Goal: Task Accomplishment & Management: Manage account settings

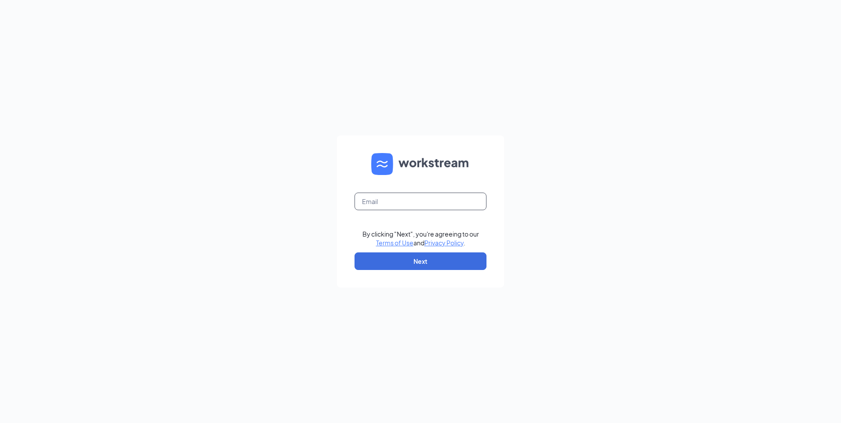
click at [401, 204] on input "text" at bounding box center [420, 202] width 132 height 18
click at [400, 205] on input "text" at bounding box center [420, 202] width 132 height 18
type input "gainesvillegaculvers@gmail.com"
click at [409, 257] on button "Next" at bounding box center [420, 261] width 132 height 18
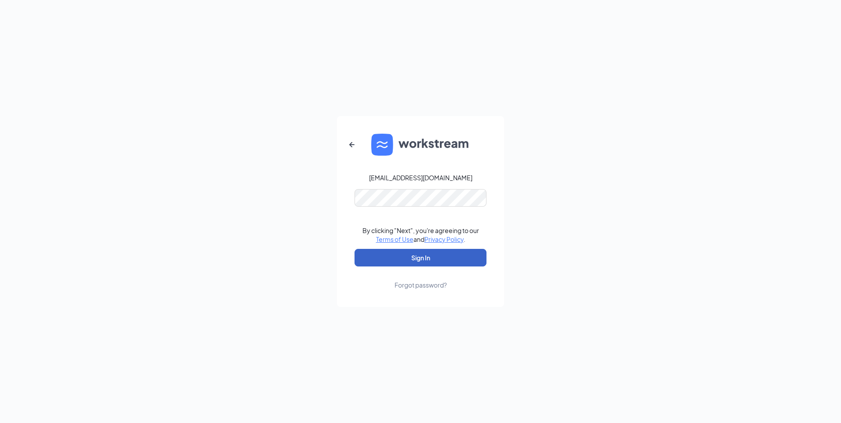
click at [401, 259] on button "Sign In" at bounding box center [420, 258] width 132 height 18
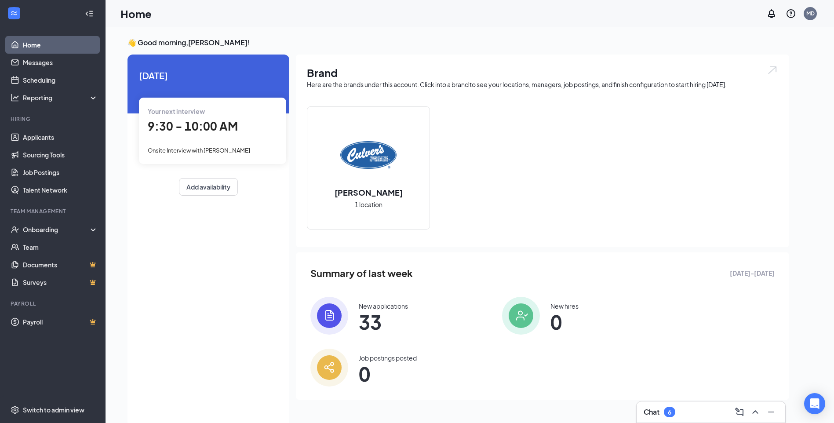
click at [189, 137] on div "Your next interview 9:30 - 10:00 AM Onsite Interview with [PERSON_NAME]" at bounding box center [212, 131] width 147 height 66
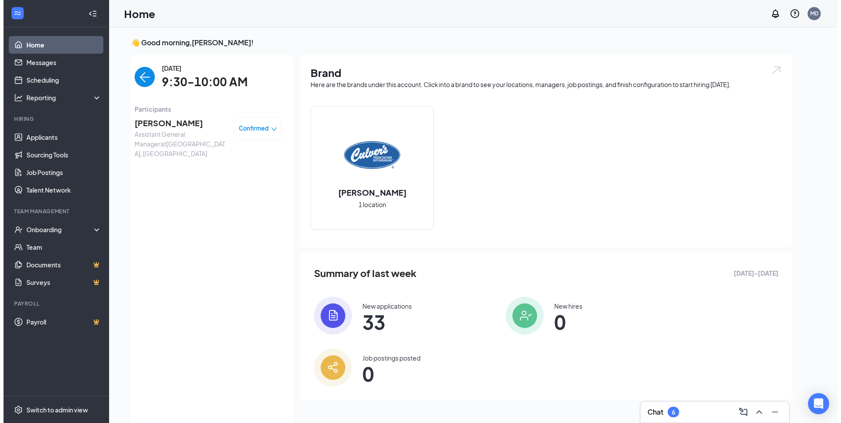
scroll to position [4, 0]
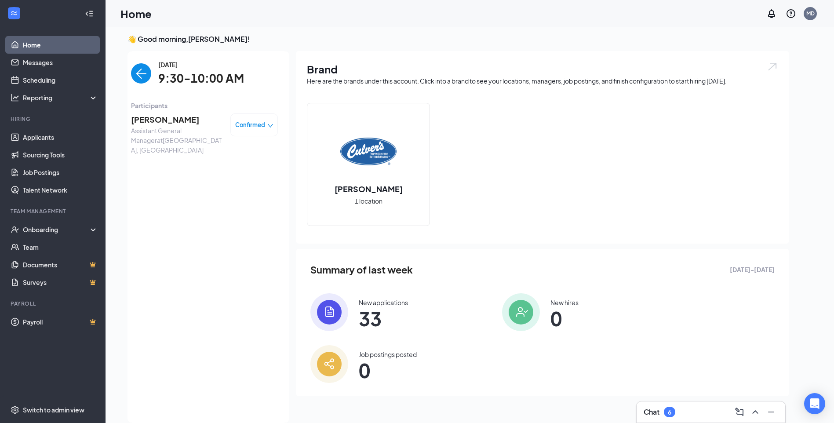
click at [183, 124] on span "[PERSON_NAME]" at bounding box center [177, 119] width 92 height 12
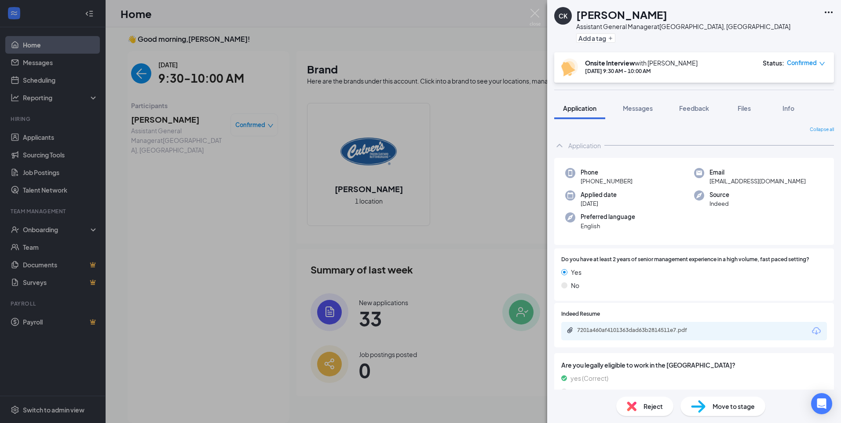
drag, startPoint x: 425, startPoint y: 245, endPoint x: 380, endPoint y: 247, distance: 44.9
click at [425, 245] on div "CK [PERSON_NAME] Assistant General Manager at [GEOGRAPHIC_DATA], [GEOGRAPHIC_DA…" at bounding box center [420, 211] width 841 height 423
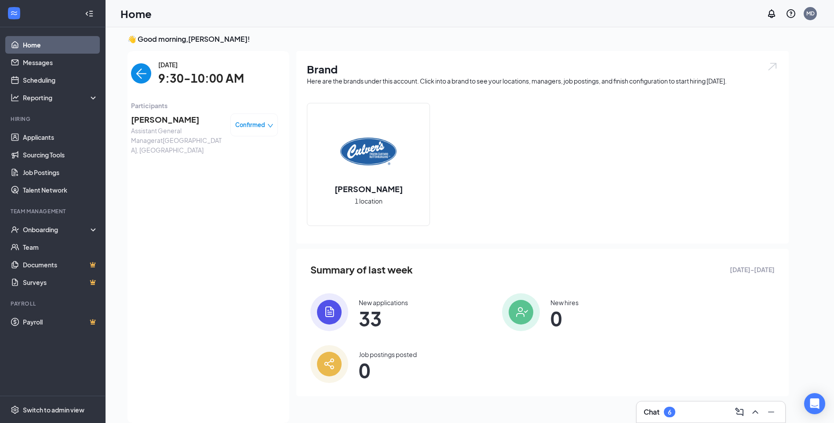
click at [157, 125] on span "[PERSON_NAME]" at bounding box center [177, 119] width 92 height 12
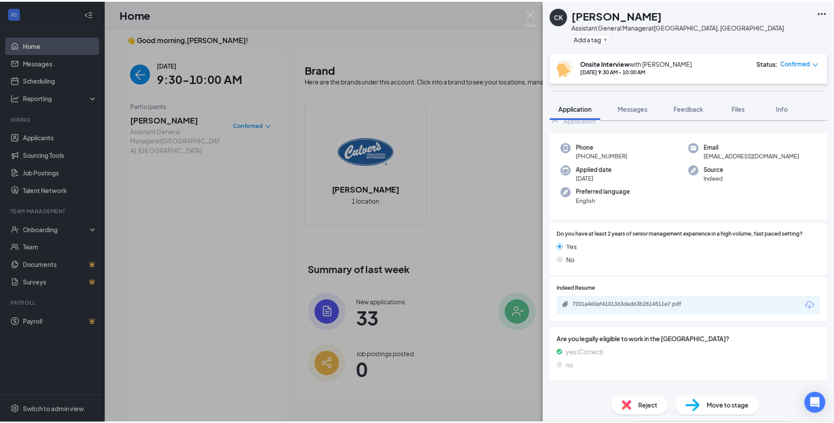
scroll to position [37, 0]
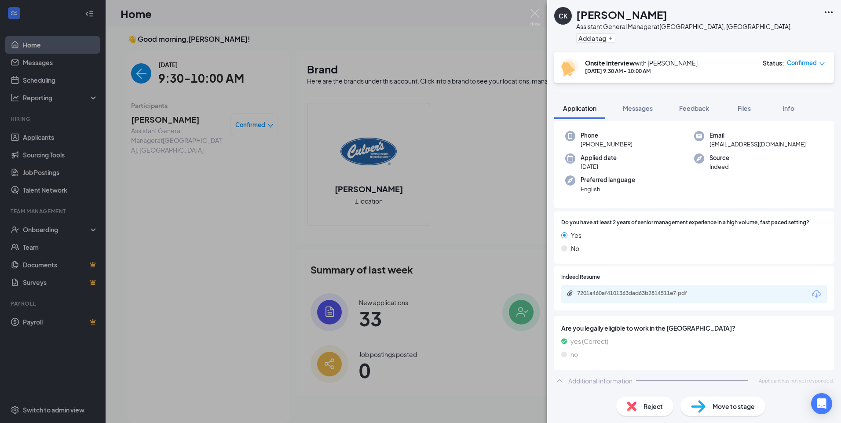
click at [322, 299] on div "CK [PERSON_NAME] Assistant General Manager at [GEOGRAPHIC_DATA], [GEOGRAPHIC_DA…" at bounding box center [420, 211] width 841 height 423
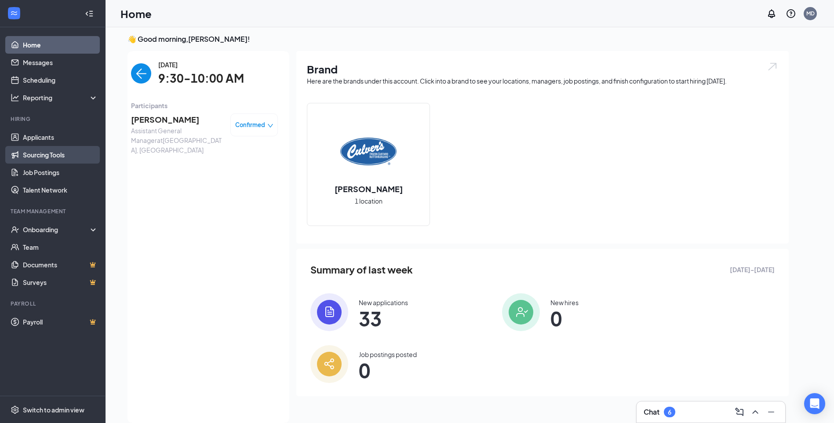
click at [48, 146] on link "Sourcing Tools" at bounding box center [60, 155] width 75 height 18
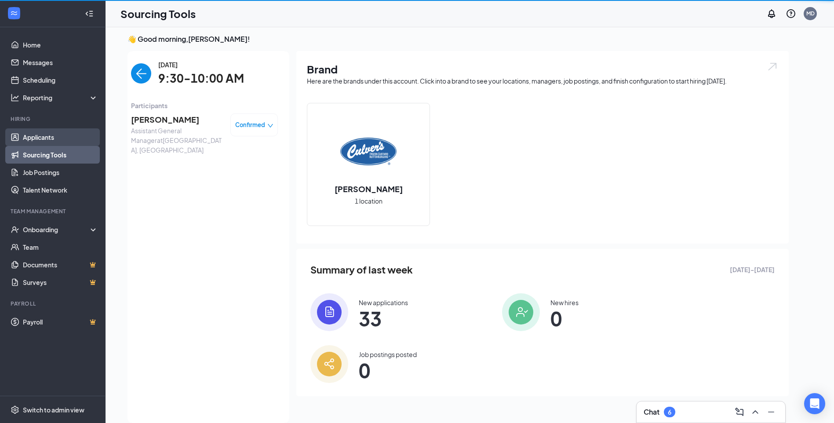
click at [46, 140] on link "Applicants" at bounding box center [60, 137] width 75 height 18
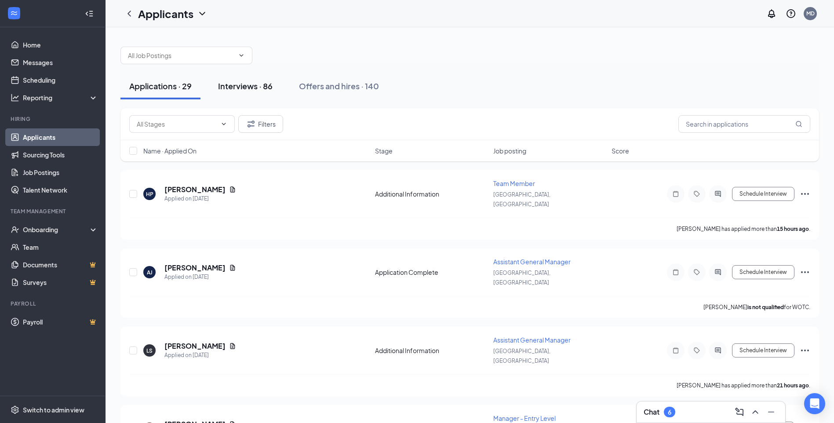
click at [260, 85] on div "Interviews · 86" at bounding box center [245, 85] width 55 height 11
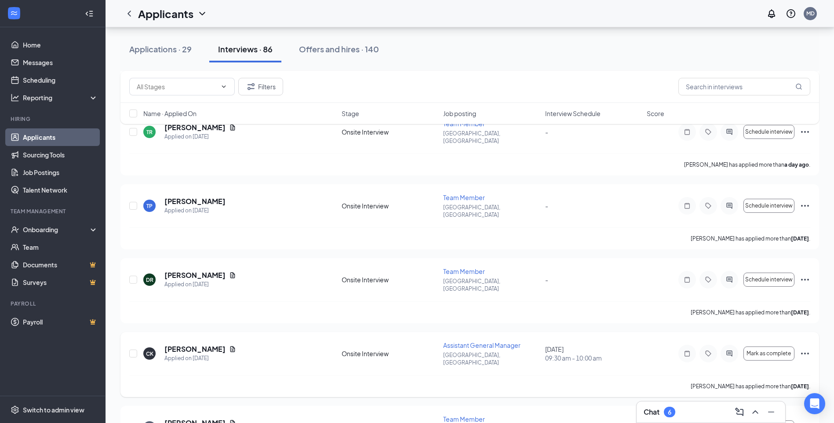
scroll to position [660, 0]
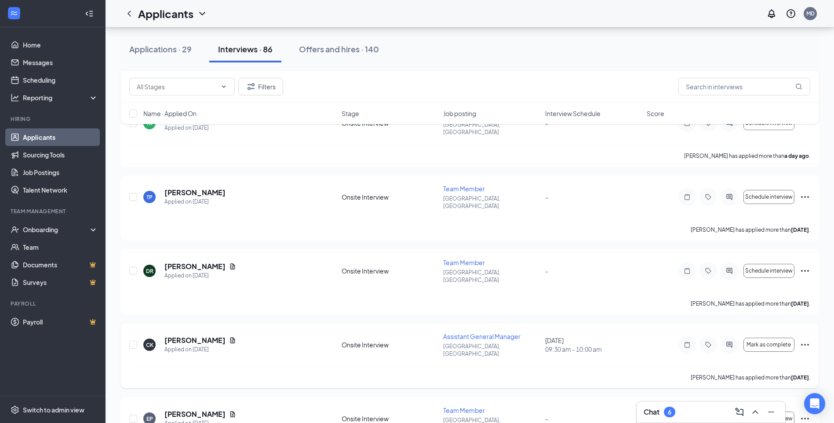
click at [802, 339] on icon "Ellipses" at bounding box center [805, 344] width 11 height 11
click at [764, 306] on p "Request reschedule" at bounding box center [765, 305] width 76 height 9
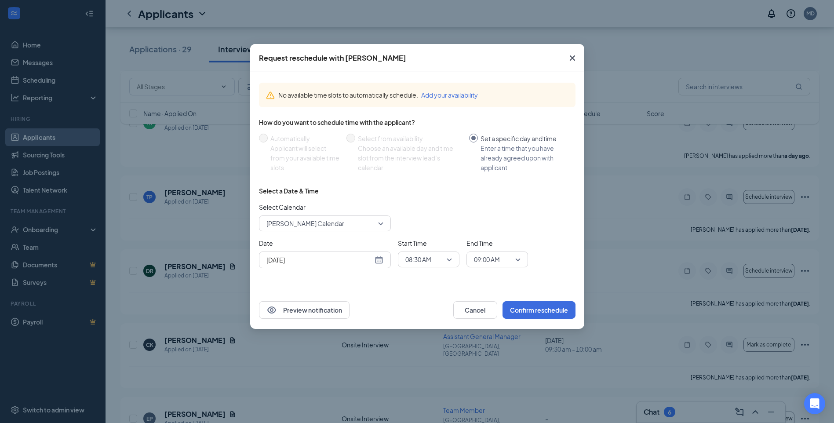
click at [377, 264] on div "[DATE]" at bounding box center [324, 260] width 117 height 10
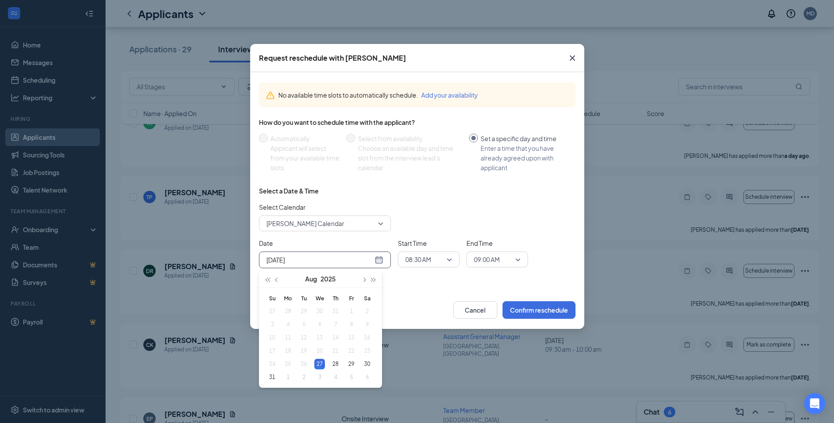
click at [378, 261] on div "[DATE]" at bounding box center [324, 260] width 117 height 10
type input "[DATE]"
click at [350, 361] on div "29" at bounding box center [351, 364] width 11 height 11
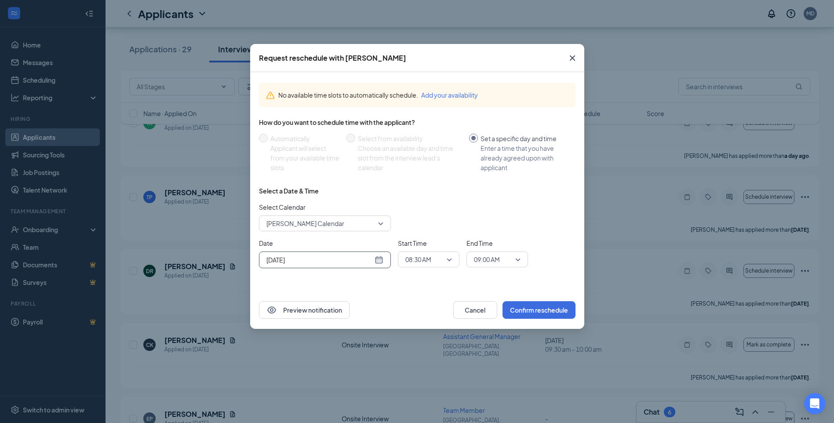
click at [452, 259] on span "08:30 AM" at bounding box center [428, 259] width 47 height 13
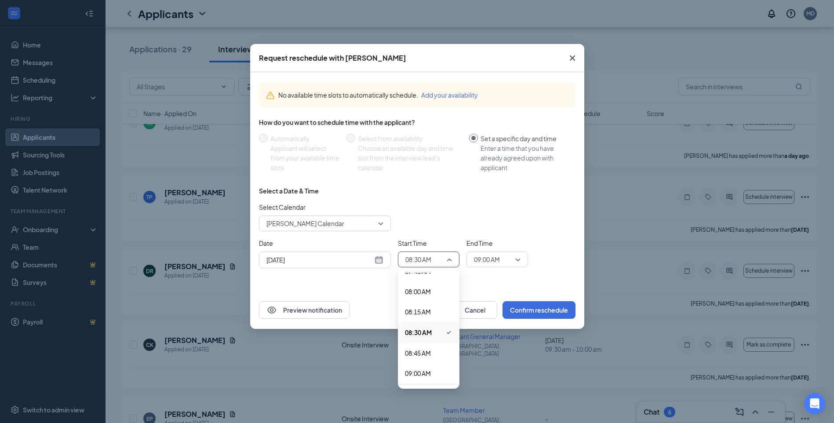
scroll to position [684, 0]
click at [427, 368] on span "09:30 AM" at bounding box center [418, 368] width 26 height 10
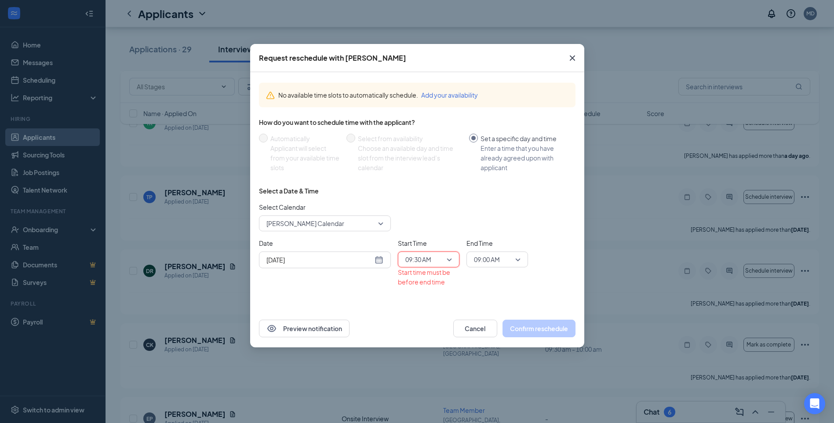
click at [508, 254] on span "09:00 AM" at bounding box center [493, 259] width 39 height 13
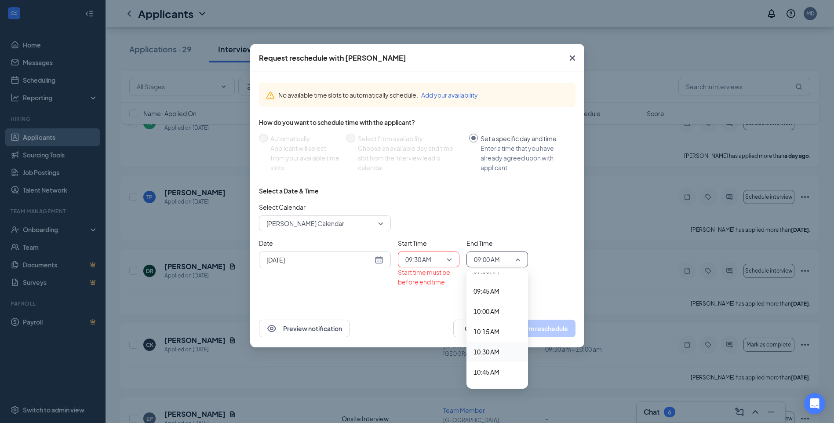
scroll to position [813, 0]
click at [490, 280] on span "10:00 AM" at bounding box center [487, 280] width 26 height 10
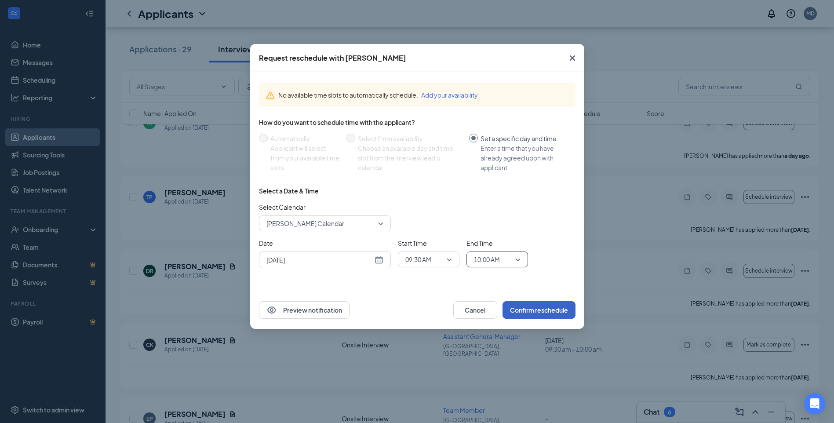
click at [546, 308] on button "Confirm reschedule" at bounding box center [539, 310] width 73 height 18
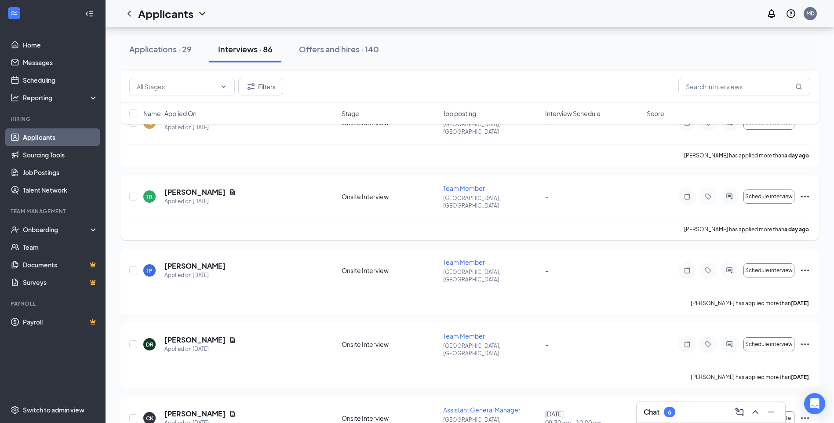
scroll to position [572, 0]
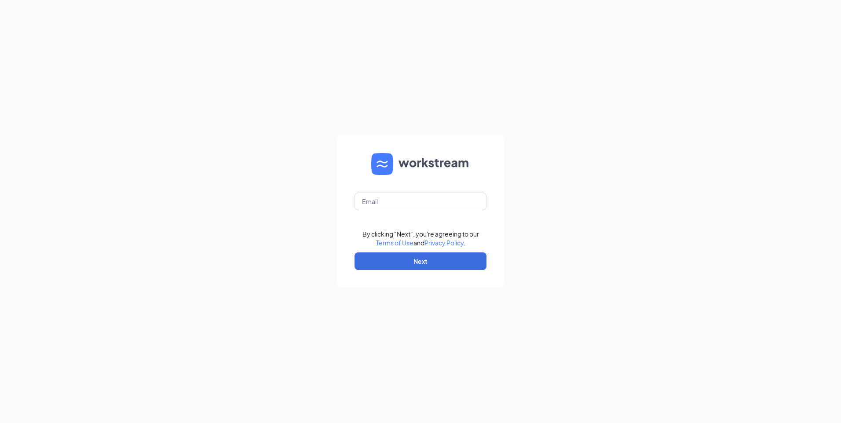
click at [406, 192] on form "By clicking "Next", you're agreeing to our Terms of Use and Privacy Policy . Ne…" at bounding box center [420, 211] width 167 height 152
click at [407, 195] on input "text" at bounding box center [420, 202] width 132 height 18
type input "gainesvillegaculvers@gmail.com"
click at [396, 255] on button "Next" at bounding box center [420, 261] width 132 height 18
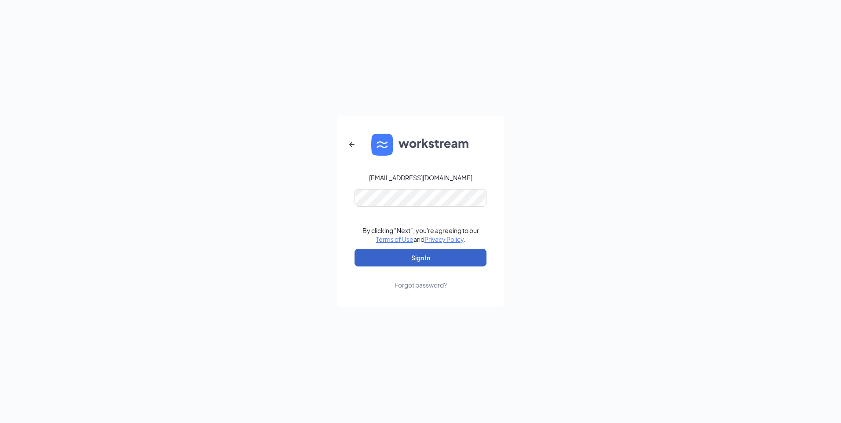
click at [408, 253] on button "Sign In" at bounding box center [420, 258] width 132 height 18
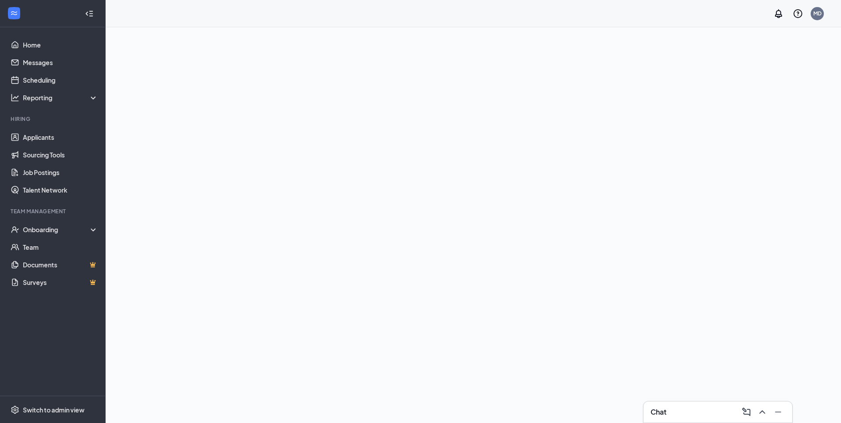
click at [68, 214] on div "Team Management" at bounding box center [54, 211] width 86 height 7
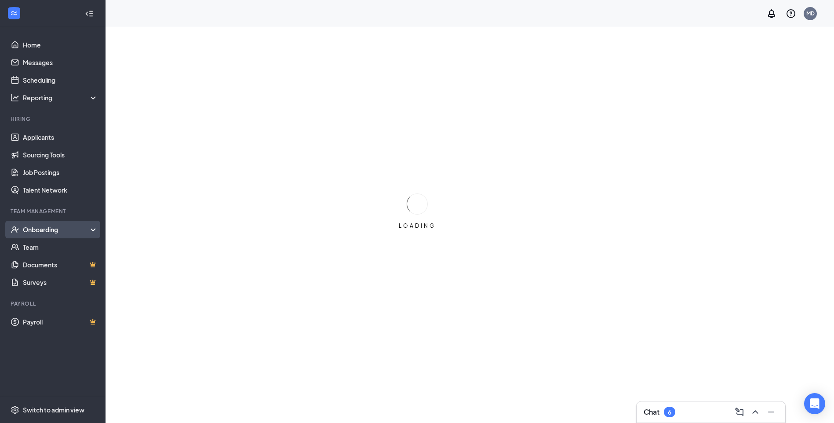
click at [44, 234] on div "Onboarding" at bounding box center [57, 229] width 68 height 9
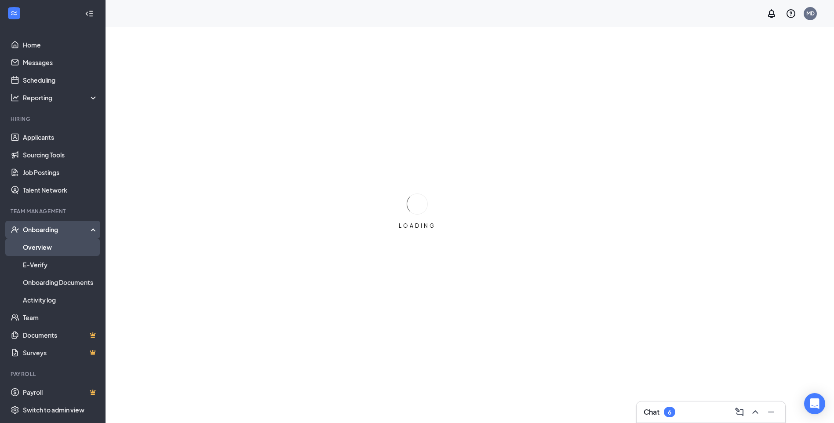
click at [40, 245] on link "Overview" at bounding box center [60, 247] width 75 height 18
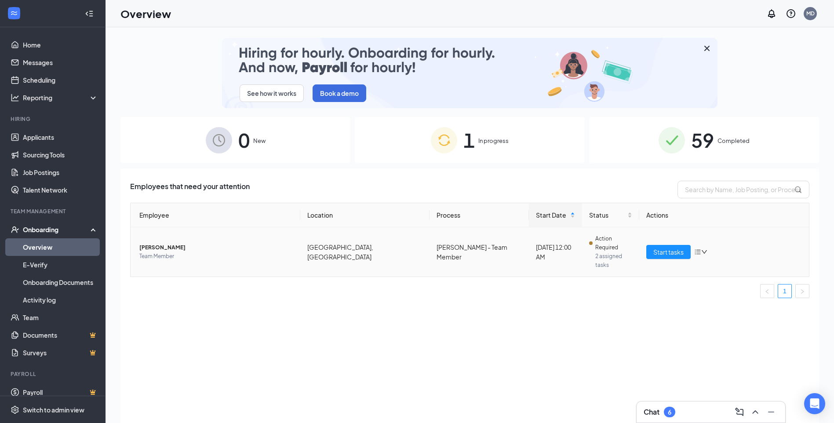
click at [163, 243] on span "Tracy Thomas" at bounding box center [216, 247] width 154 height 9
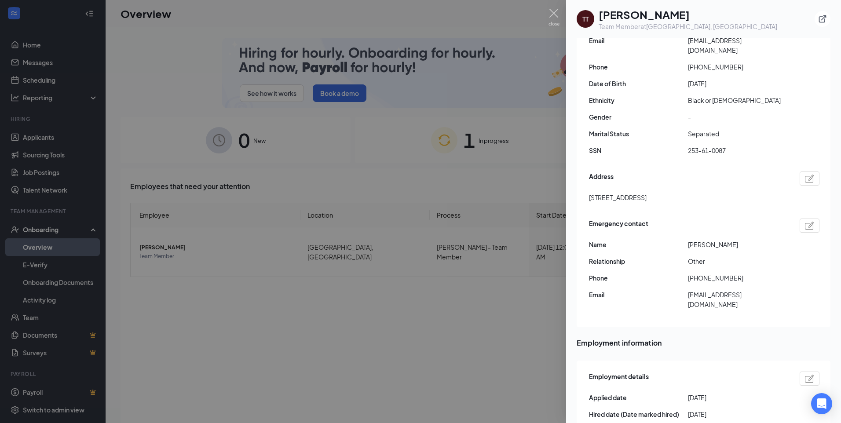
scroll to position [132, 0]
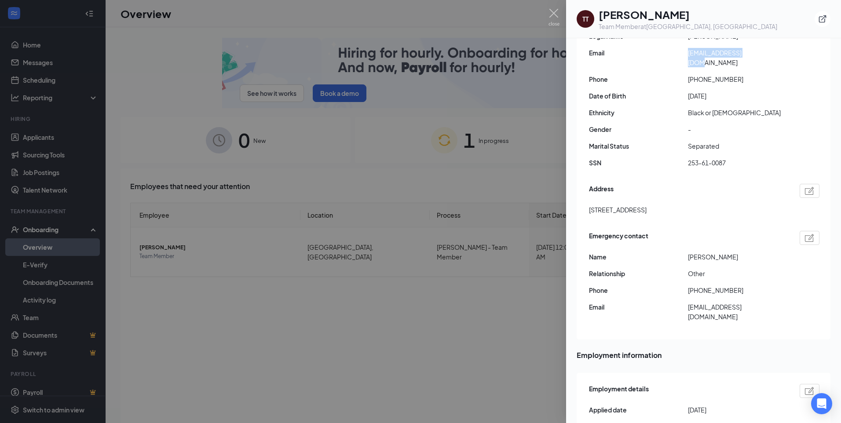
drag, startPoint x: 686, startPoint y: 52, endPoint x: 755, endPoint y: 60, distance: 69.5
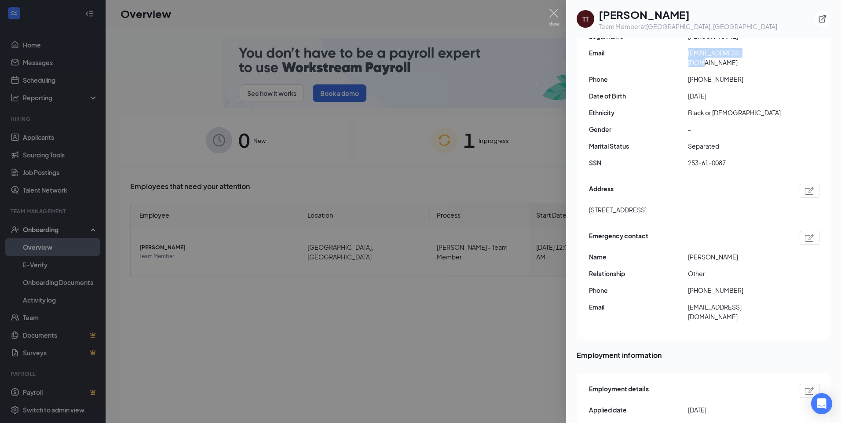
click at [755, 60] on div "Basic information Legal Name Tracy Thomas Email tt6526590@gmail.com Phone +1678…" at bounding box center [704, 91] width 230 height 167
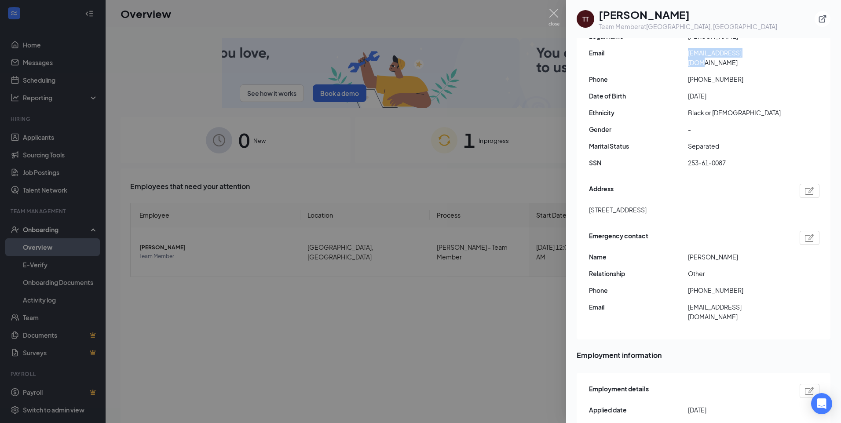
drag, startPoint x: 755, startPoint y: 60, endPoint x: 746, endPoint y: 53, distance: 11.9
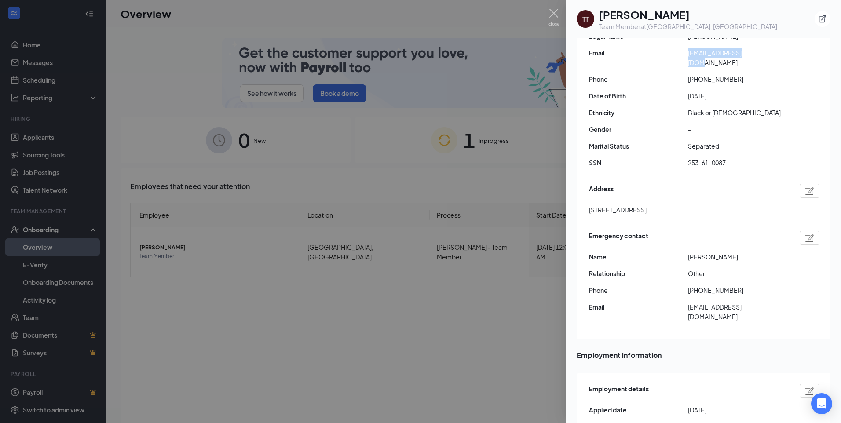
copy div "tt6526590@gmail.com"
drag, startPoint x: 695, startPoint y: 72, endPoint x: 732, endPoint y: 68, distance: 37.2
click at [732, 74] on span "+16788109757" at bounding box center [737, 79] width 99 height 10
drag, startPoint x: 732, startPoint y: 68, endPoint x: 722, endPoint y: 70, distance: 10.4
copy span "6788109757"
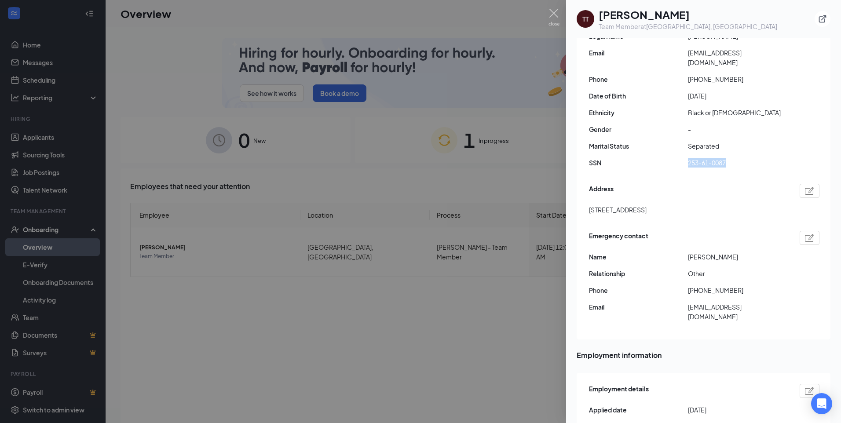
drag, startPoint x: 689, startPoint y: 153, endPoint x: 729, endPoint y: 154, distance: 40.0
click at [729, 158] on span "253-61-0087" at bounding box center [737, 163] width 99 height 10
drag, startPoint x: 729, startPoint y: 154, endPoint x: 724, endPoint y: 153, distance: 4.5
copy span "253-61-0087"
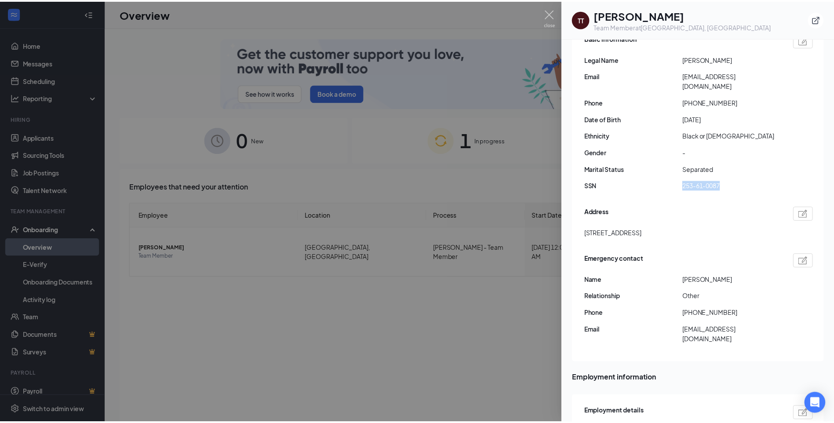
scroll to position [88, 0]
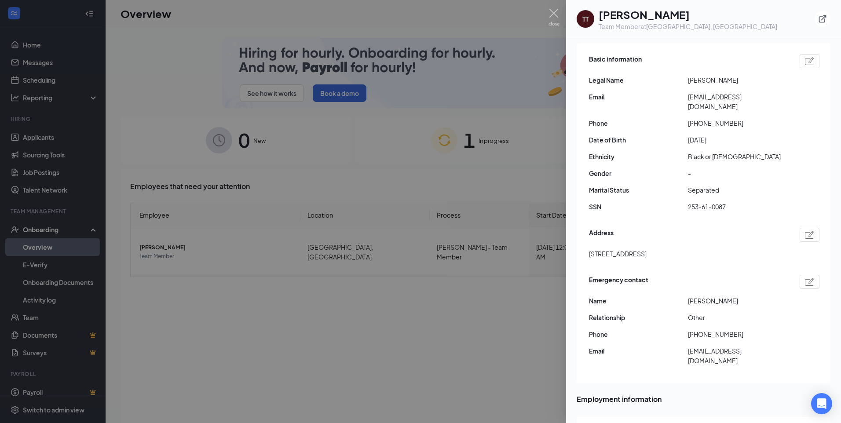
click at [200, 99] on div at bounding box center [420, 211] width 841 height 423
